Goal: Communication & Community: Answer question/provide support

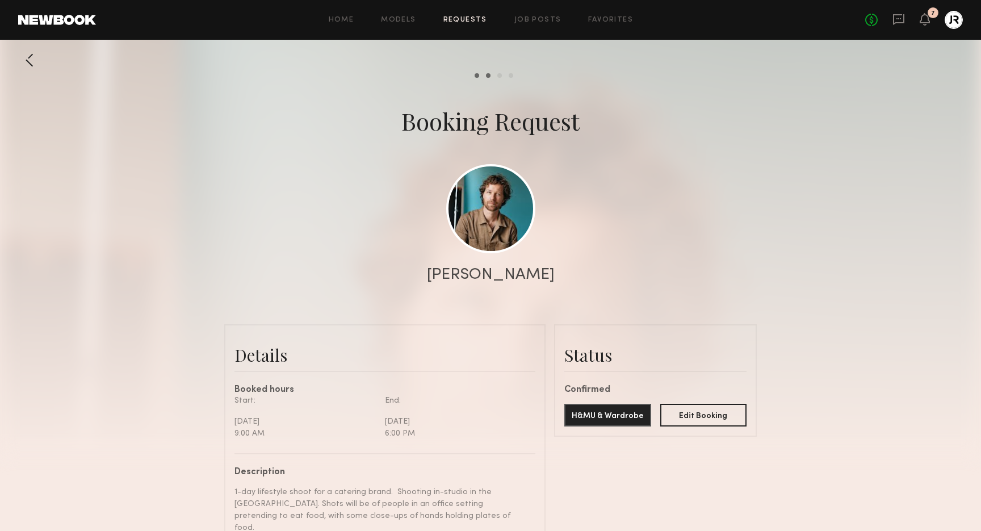
click at [31, 60] on div at bounding box center [29, 60] width 23 height 23
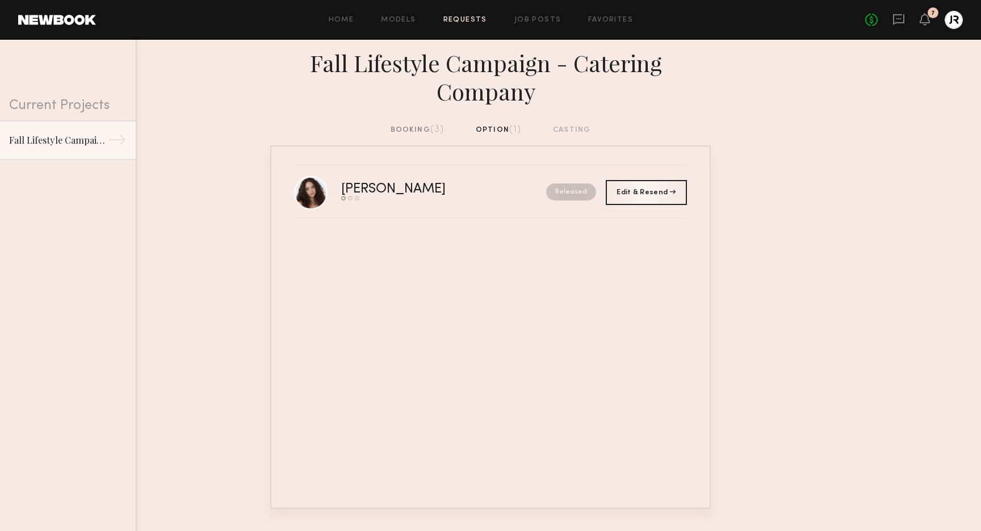
click at [410, 126] on div "booking (3)" at bounding box center [417, 130] width 54 height 12
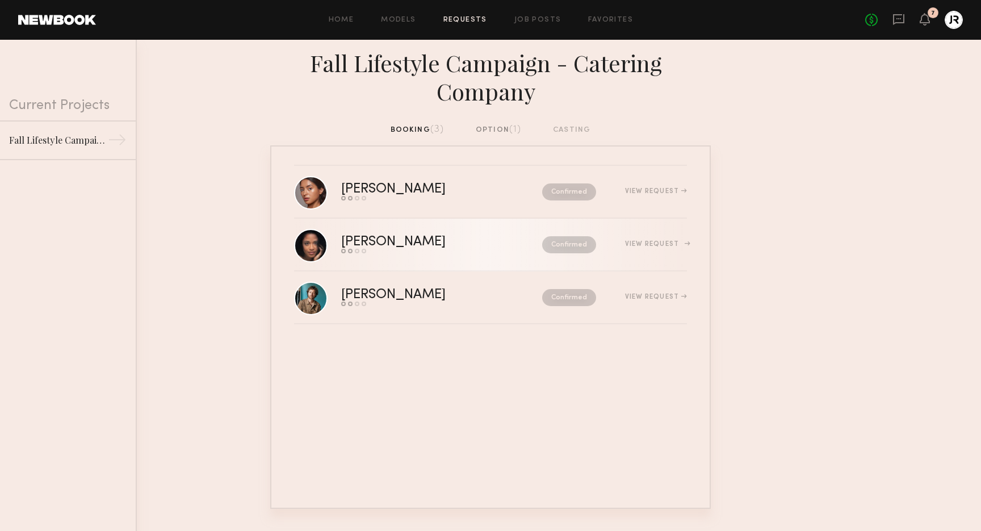
click at [494, 253] on div "Confirmed" at bounding box center [545, 244] width 102 height 17
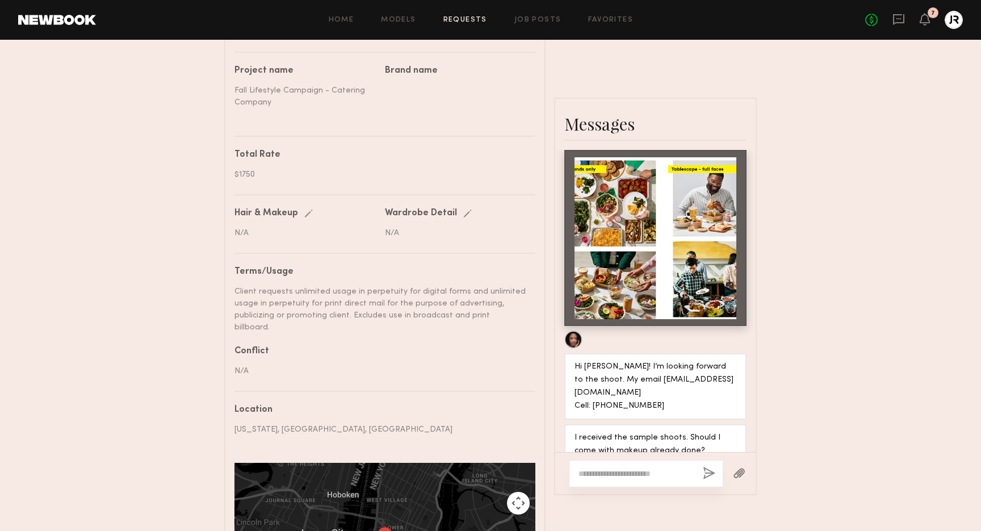
scroll to position [638, 0]
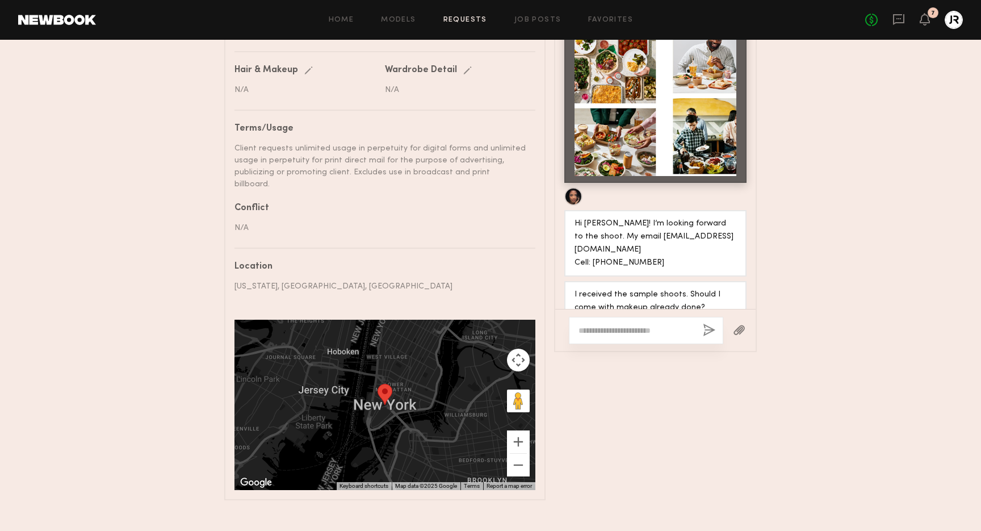
click at [629, 325] on textarea at bounding box center [635, 330] width 115 height 11
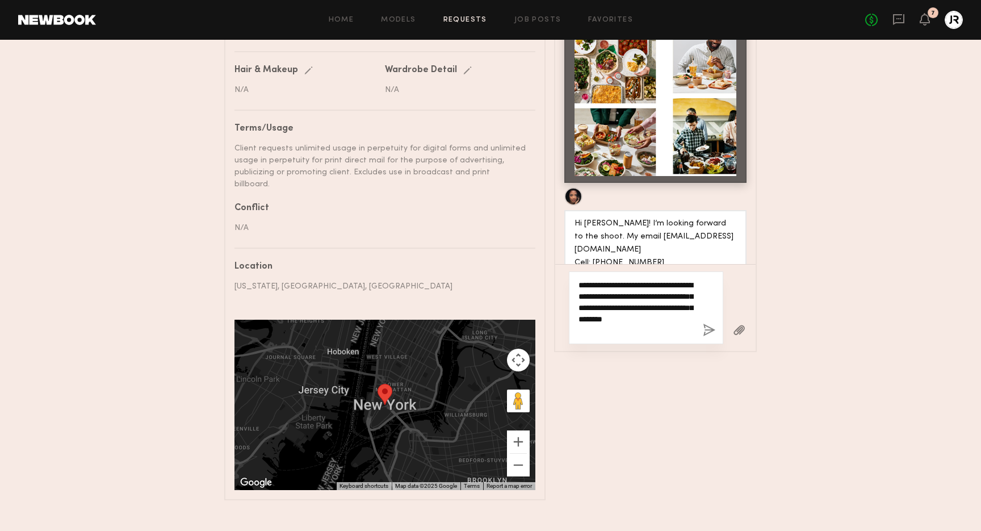
type textarea "**********"
click at [739, 323] on button "button" at bounding box center [739, 330] width 12 height 14
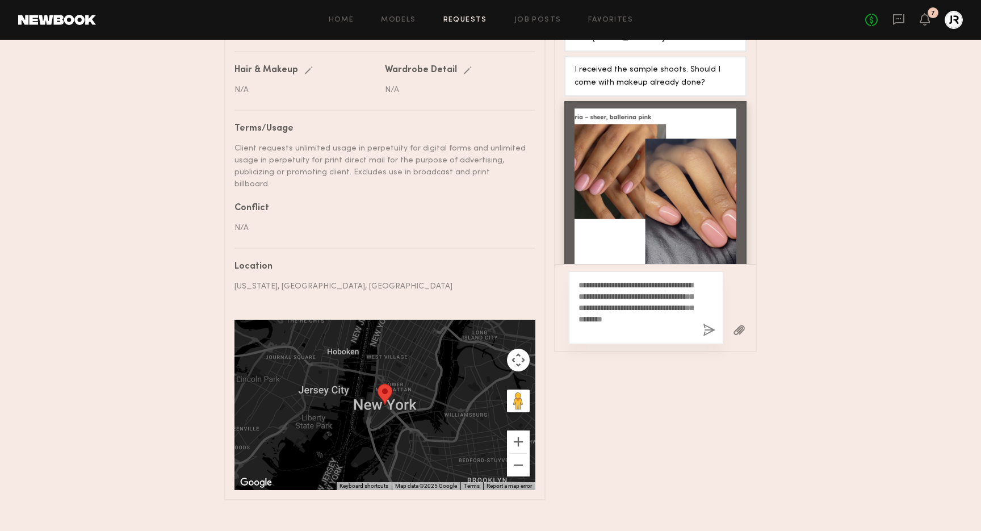
click at [707, 323] on button "button" at bounding box center [709, 330] width 12 height 14
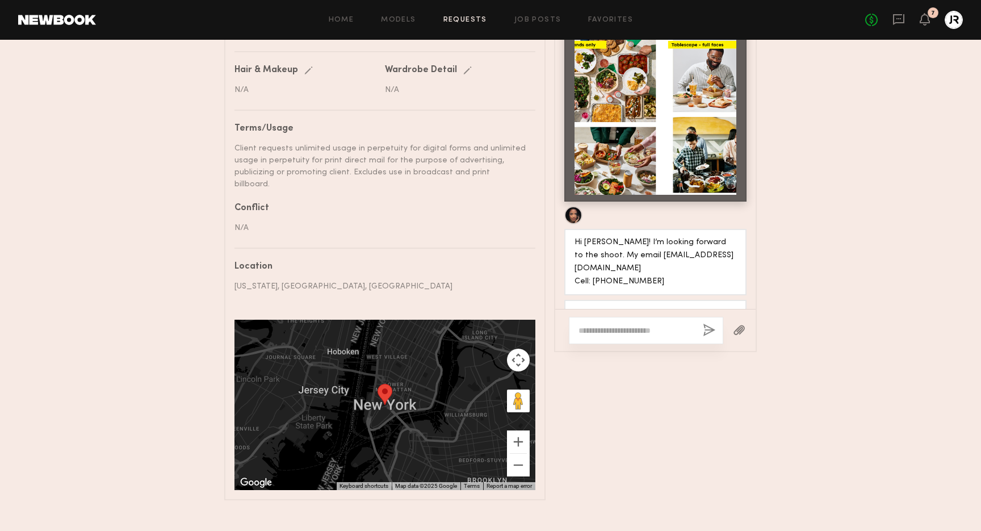
scroll to position [894, 0]
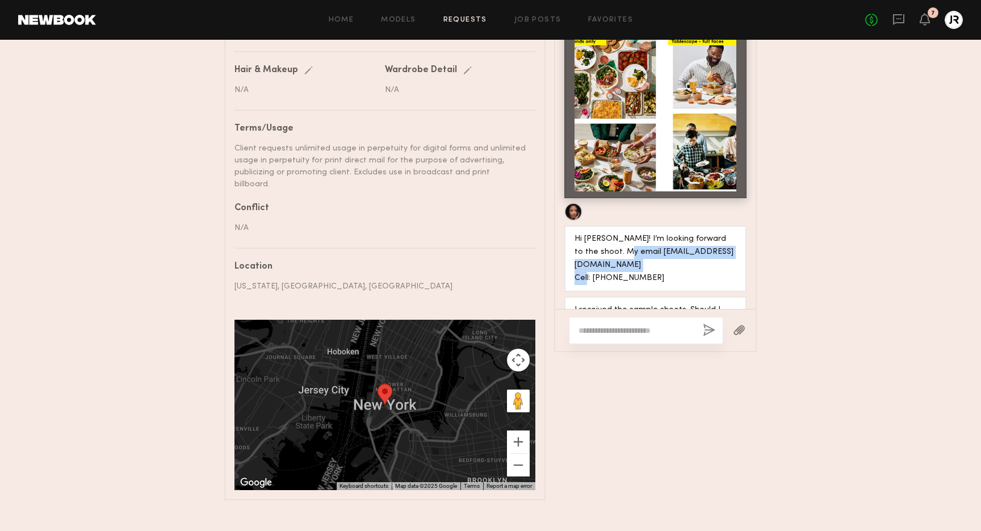
drag, startPoint x: 638, startPoint y: 243, endPoint x: 611, endPoint y: 228, distance: 31.7
click at [611, 233] on div "Hi [PERSON_NAME]! I’m looking forward to the shoot. My email [EMAIL_ADDRESS][DO…" at bounding box center [655, 259] width 162 height 52
copy div "[EMAIL_ADDRESS][DOMAIN_NAME] Cell: [PHONE_NUMBER]"
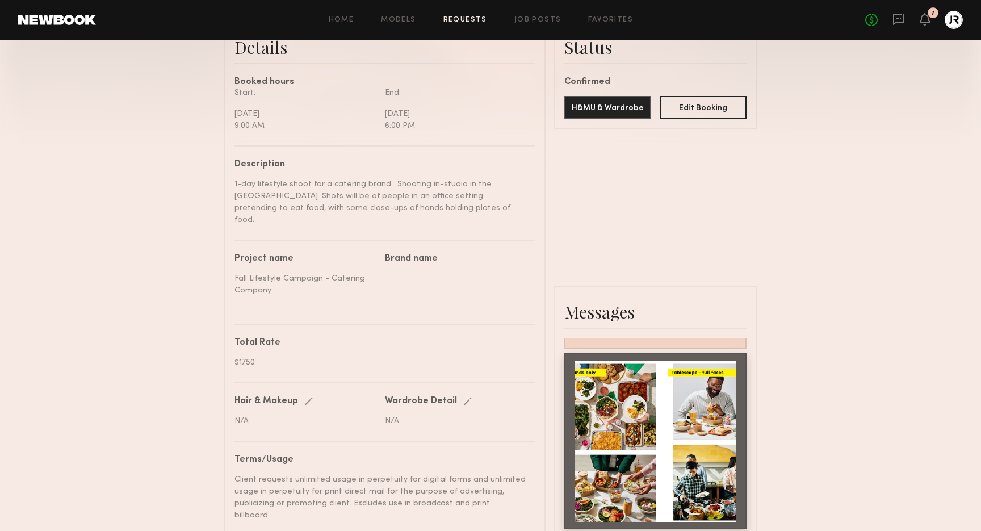
scroll to position [0, 0]
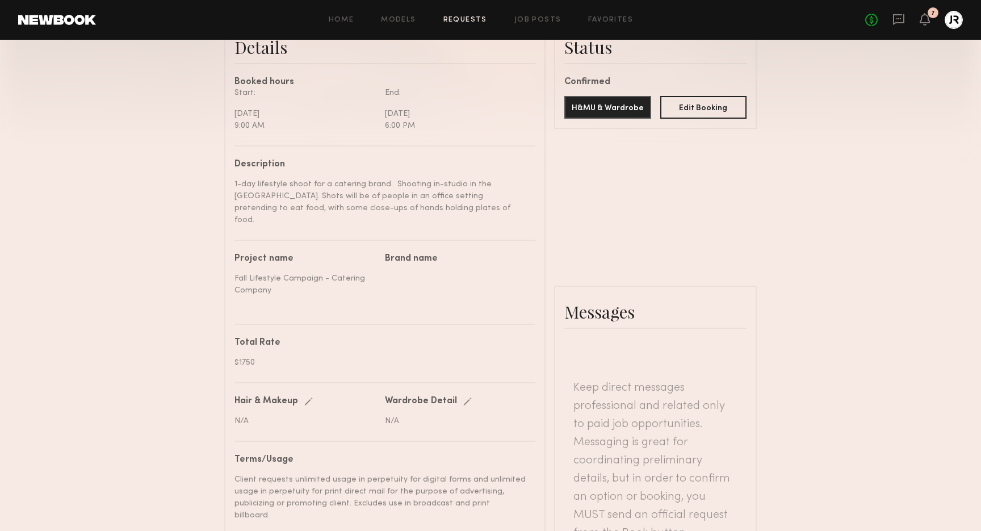
click at [462, 19] on link "Requests" at bounding box center [465, 19] width 44 height 7
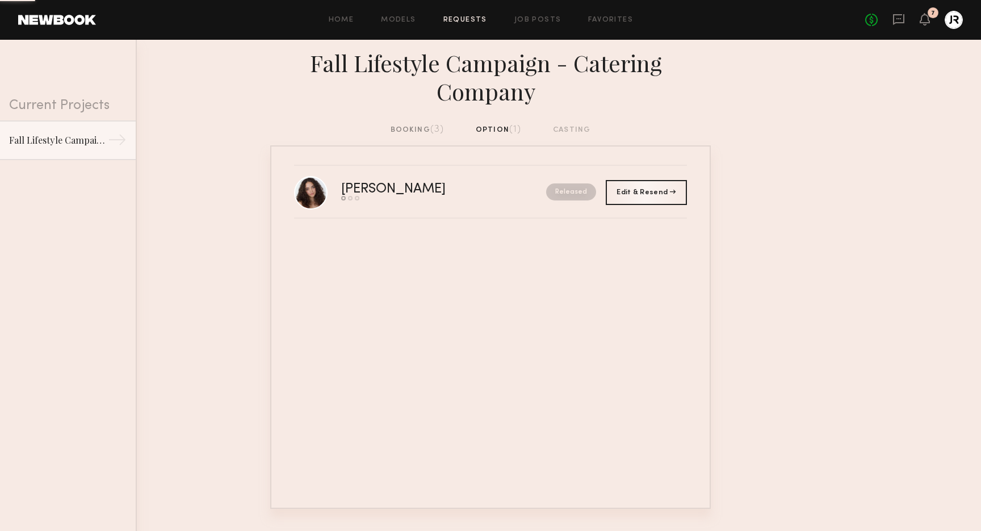
click at [413, 131] on div "booking (3)" at bounding box center [417, 130] width 54 height 12
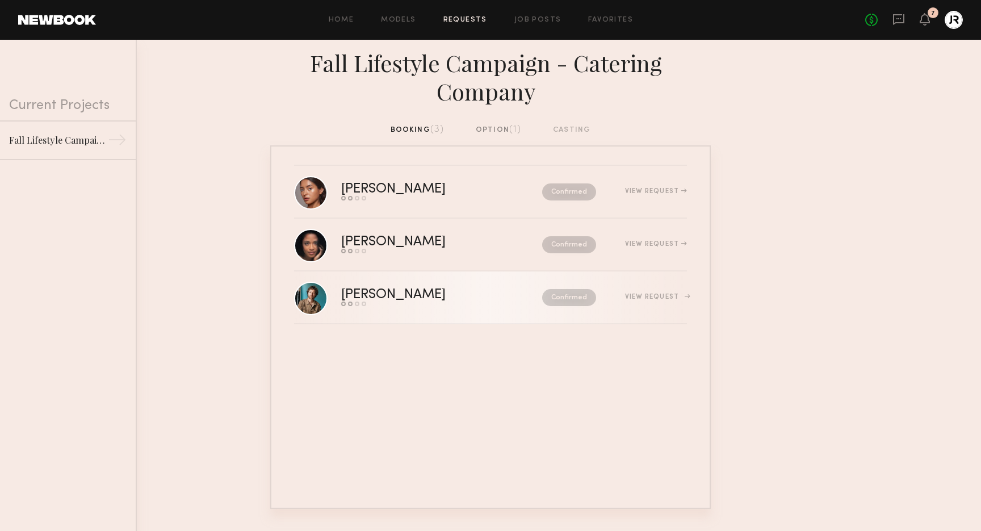
click at [356, 293] on div "[PERSON_NAME]" at bounding box center [417, 294] width 153 height 13
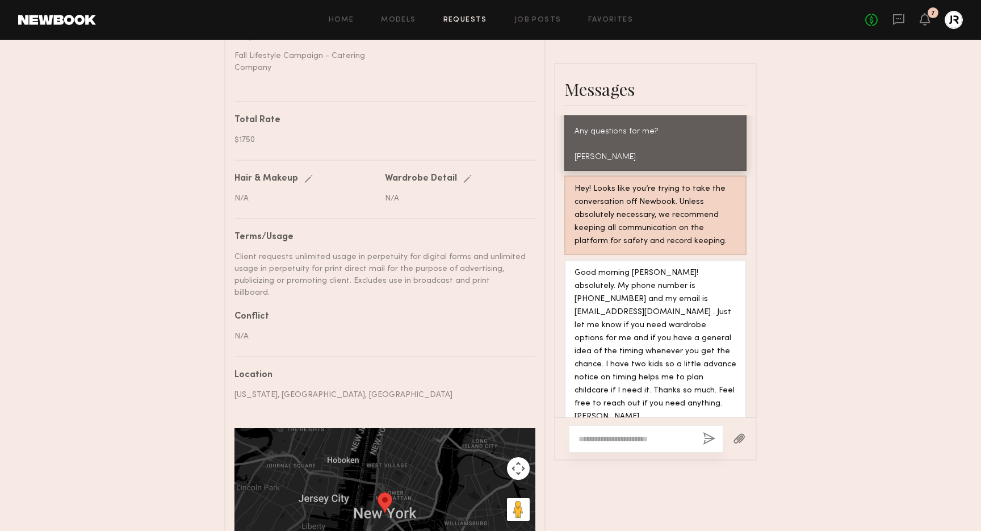
scroll to position [638, 0]
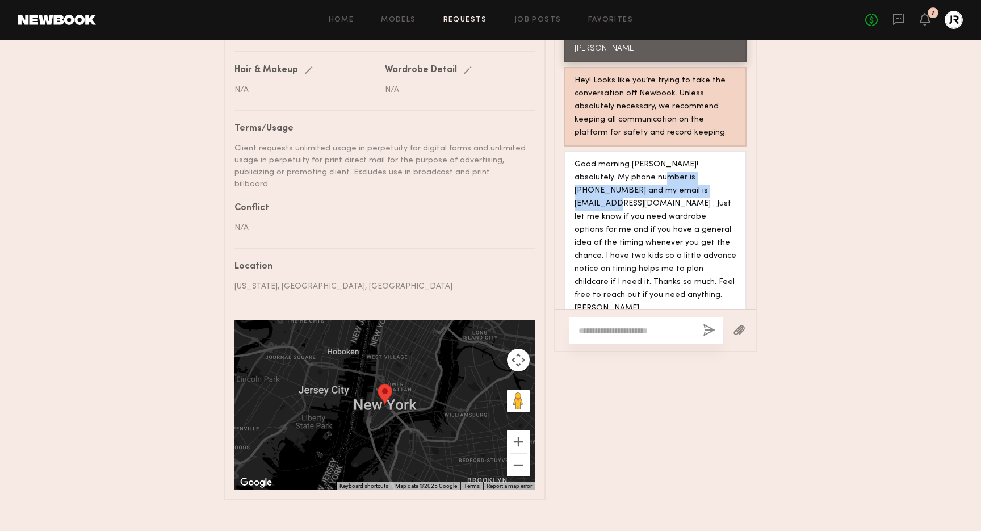
drag, startPoint x: 613, startPoint y: 155, endPoint x: 666, endPoint y: 190, distance: 62.6
click at [662, 167] on div "Good morning [PERSON_NAME]! absolutely. My phone number is [PHONE_NUMBER] and m…" at bounding box center [655, 236] width 162 height 156
click at [601, 325] on textarea at bounding box center [635, 330] width 115 height 11
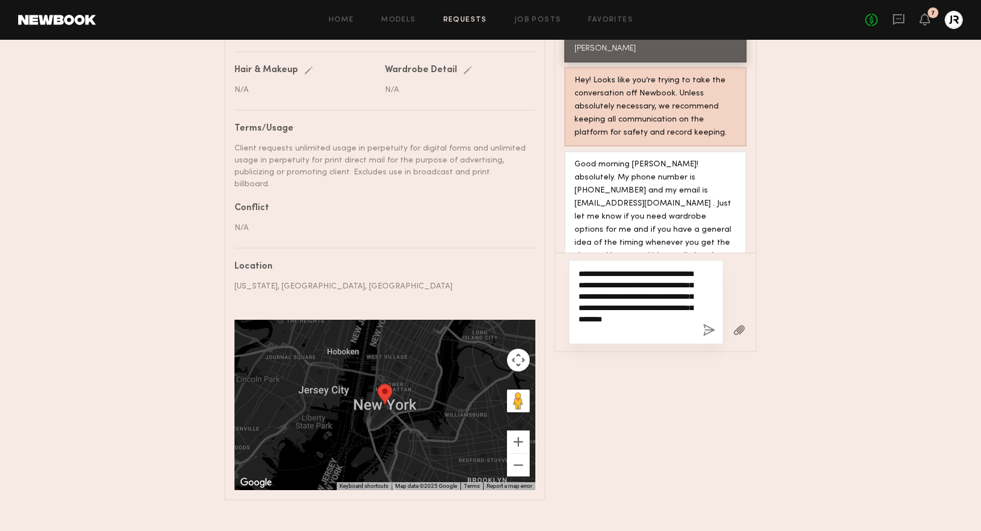
drag, startPoint x: 666, startPoint y: 310, endPoint x: 686, endPoint y: 317, distance: 21.5
click at [658, 308] on textarea "**********" at bounding box center [635, 302] width 115 height 68
type textarea "**********"
click at [709, 323] on button "button" at bounding box center [709, 330] width 12 height 14
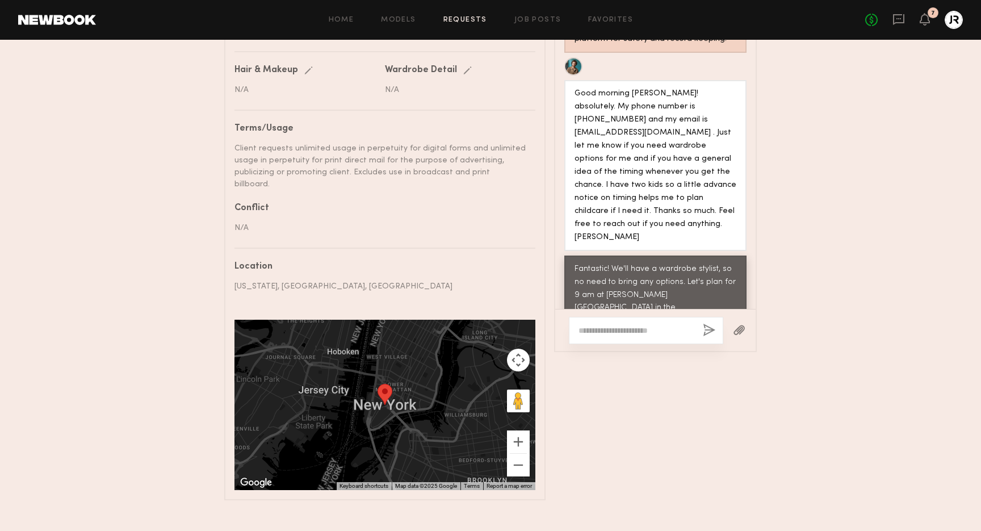
scroll to position [1123, 0]
